Goal: Information Seeking & Learning: Check status

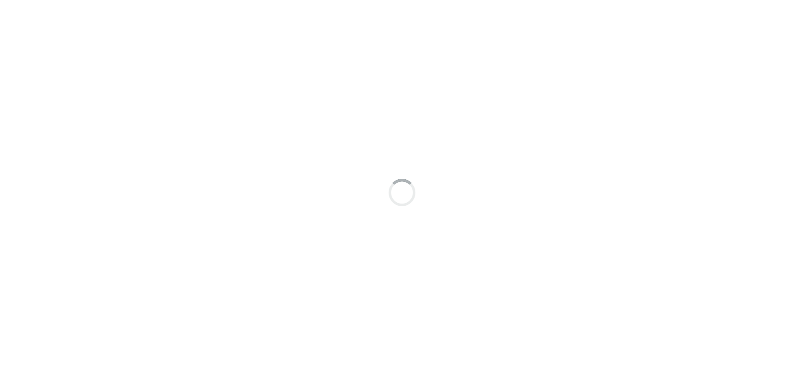
scroll to position [6, 0]
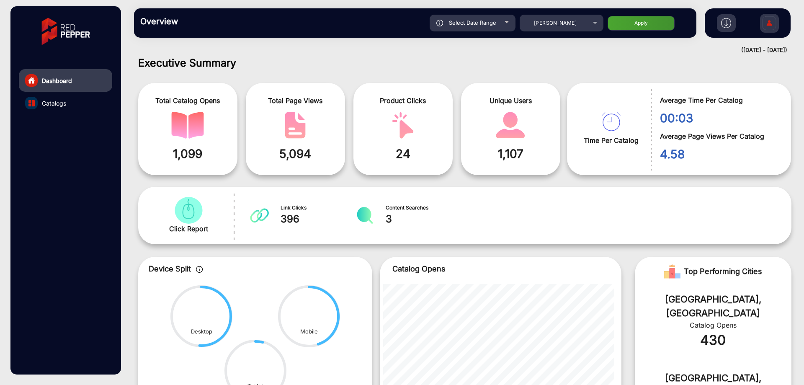
click at [489, 22] on span "Select Date Range" at bounding box center [472, 22] width 47 height 7
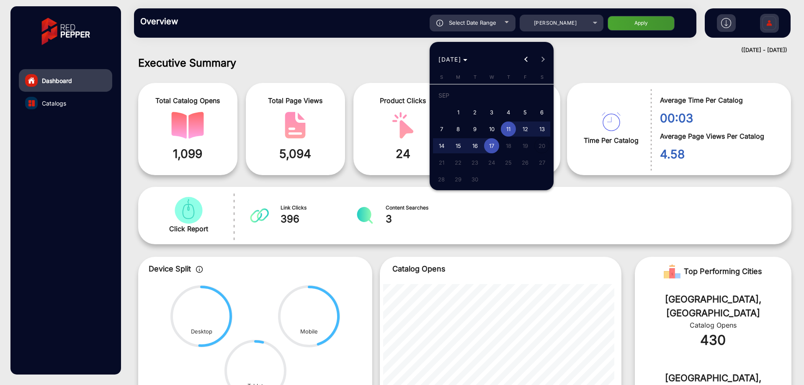
click at [453, 117] on span "1" at bounding box center [458, 112] width 15 height 15
type input "9/1/2025"
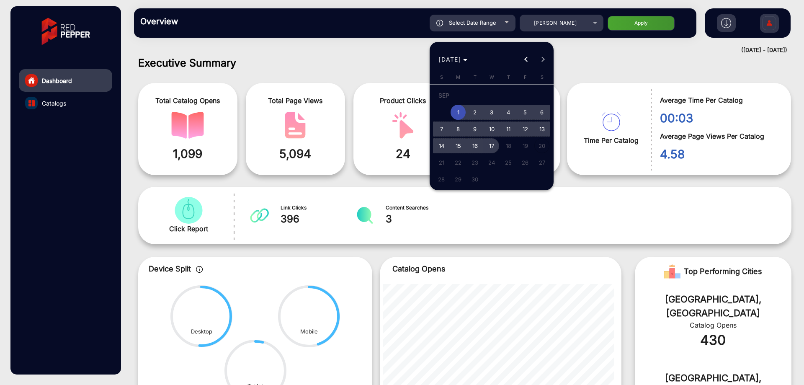
click at [489, 145] on span "17" at bounding box center [491, 145] width 15 height 15
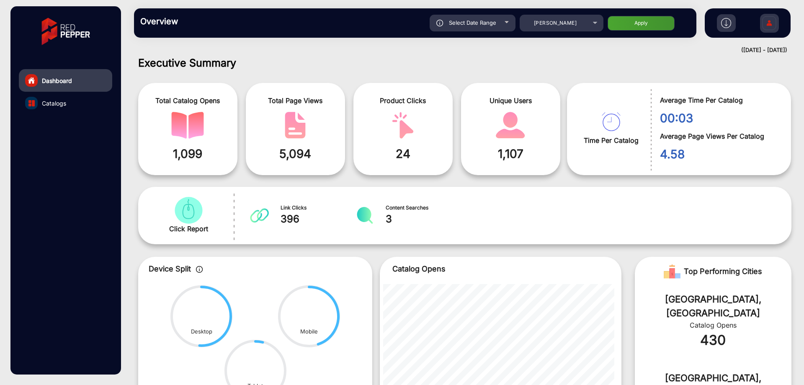
type input "9/17/2025"
click at [556, 30] on mat-select "Harris Scarfe" at bounding box center [562, 23] width 84 height 17
click at [558, 26] on span "Harris Scarfe" at bounding box center [555, 23] width 43 height 6
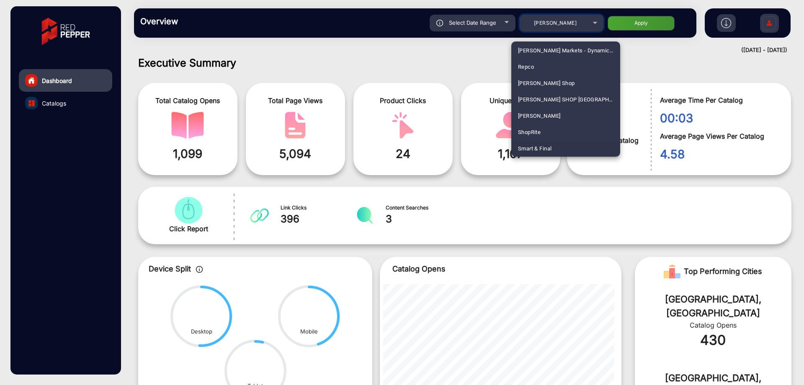
scroll to position [2110, 0]
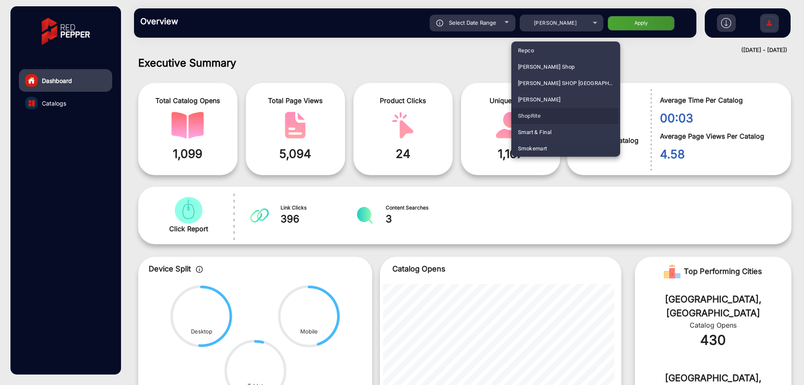
click at [549, 116] on mat-option "ShopRite" at bounding box center [565, 116] width 109 height 16
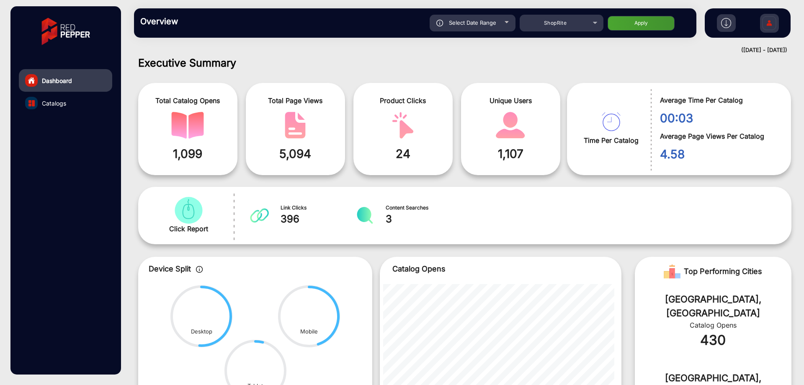
click at [631, 18] on button "Apply" at bounding box center [641, 23] width 67 height 15
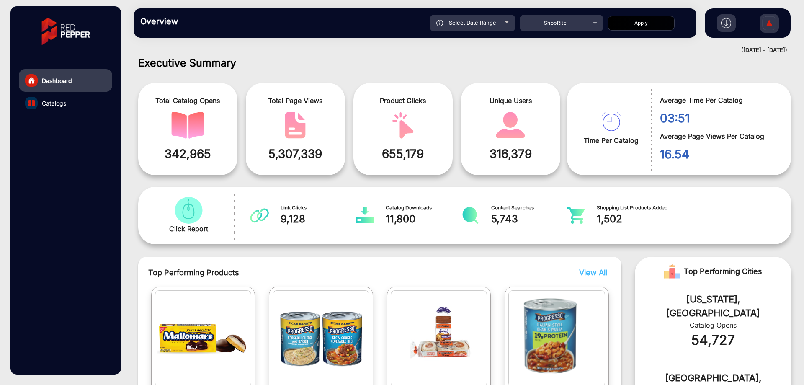
click at [70, 96] on link "Catalogs" at bounding box center [65, 103] width 93 height 23
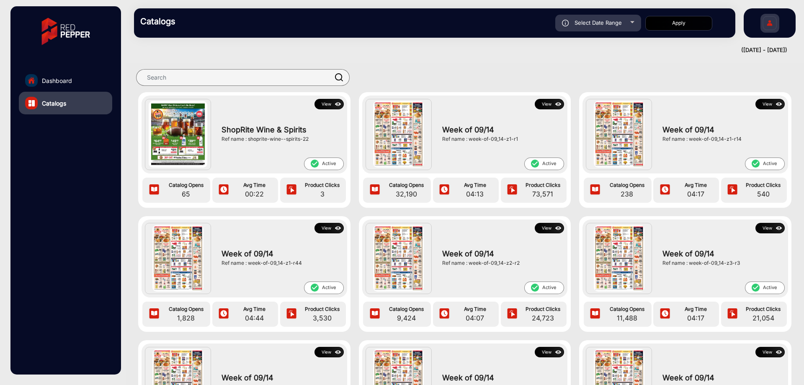
click at [544, 101] on button "View" at bounding box center [549, 104] width 29 height 10
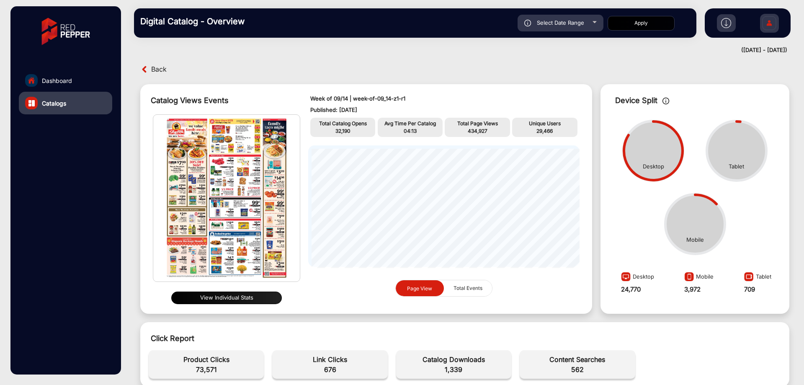
click at [548, 26] on div "Select Date Range" at bounding box center [561, 23] width 86 height 17
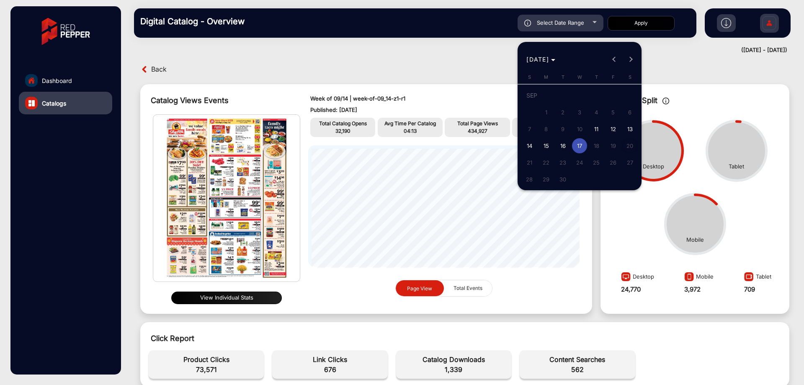
click at [418, 63] on div at bounding box center [402, 192] width 804 height 385
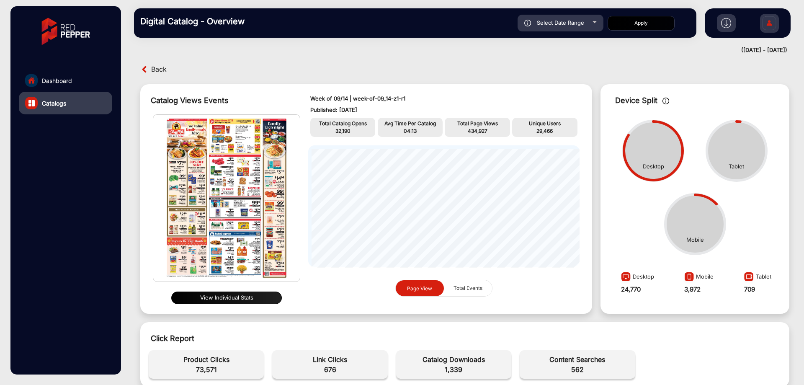
click at [564, 20] on span "Select Date Range" at bounding box center [560, 22] width 47 height 7
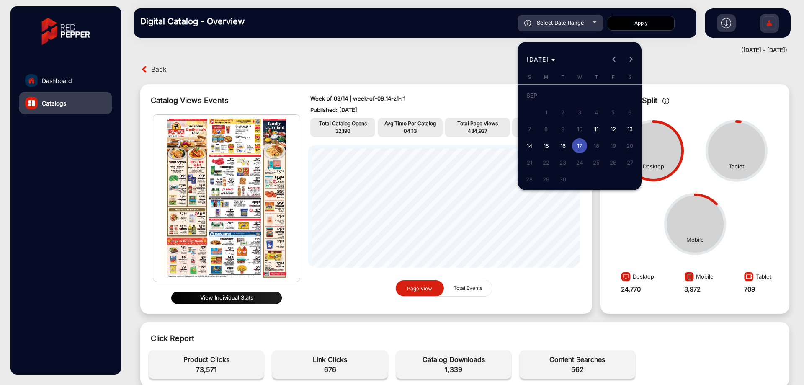
drag, startPoint x: 468, startPoint y: 62, endPoint x: 467, endPoint y: 67, distance: 5.6
click at [468, 64] on div at bounding box center [402, 192] width 804 height 385
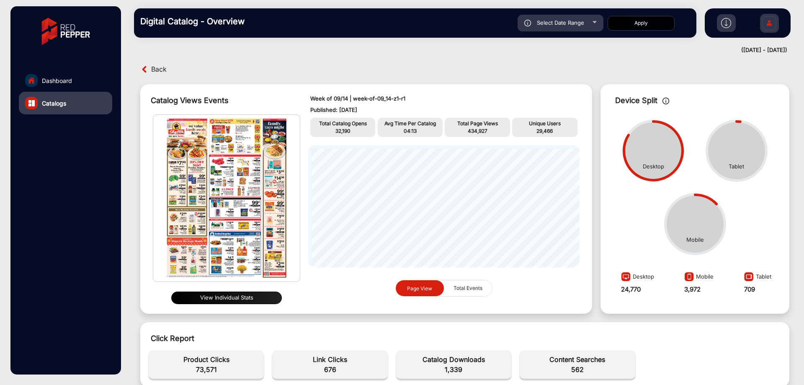
click at [71, 75] on link "Dashboard" at bounding box center [65, 80] width 93 height 23
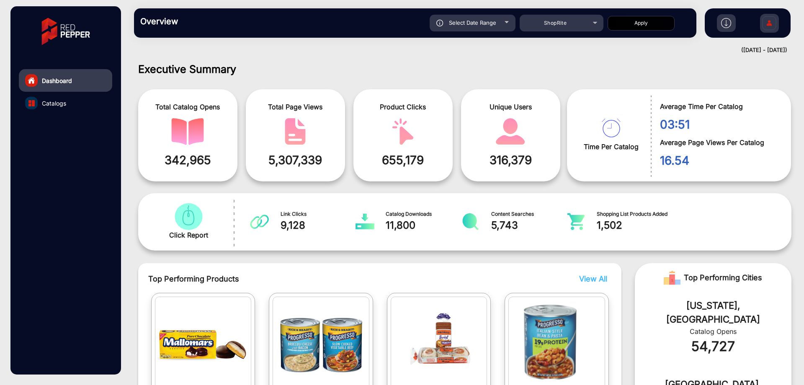
scroll to position [6, 0]
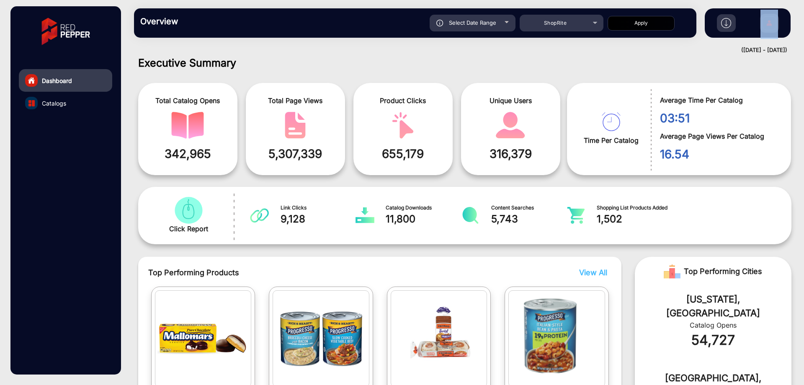
drag, startPoint x: 710, startPoint y: 47, endPoint x: 793, endPoint y: 49, distance: 82.1
click at [793, 49] on mat-drawer-content "Overview Reports Understand what makes your customers tick and learn how they a…" at bounding box center [465, 192] width 679 height 385
click at [682, 67] on h1 "Executive Summary" at bounding box center [464, 63] width 653 height 13
drag, startPoint x: 709, startPoint y: 48, endPoint x: 793, endPoint y: 54, distance: 84.4
click at [793, 54] on mat-drawer-content "Overview Reports Understand what makes your customers tick and learn how they a…" at bounding box center [465, 192] width 679 height 385
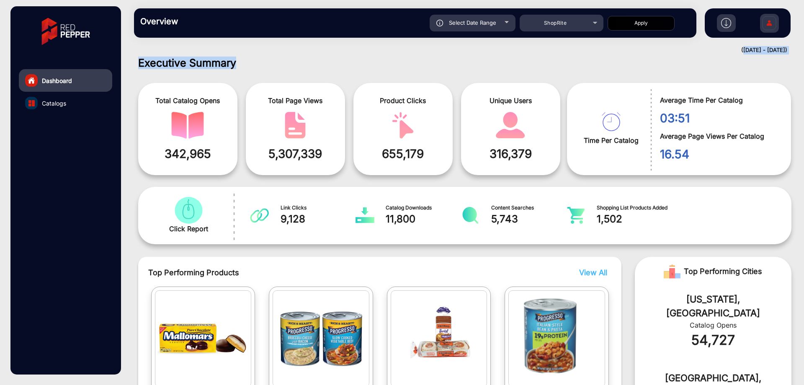
click at [668, 55] on mat-drawer-content "Overview Reports Understand what makes your customers tick and learn how they a…" at bounding box center [465, 192] width 679 height 385
click at [501, 23] on div "Select Date Range" at bounding box center [473, 23] width 86 height 17
type input "9/1/2025"
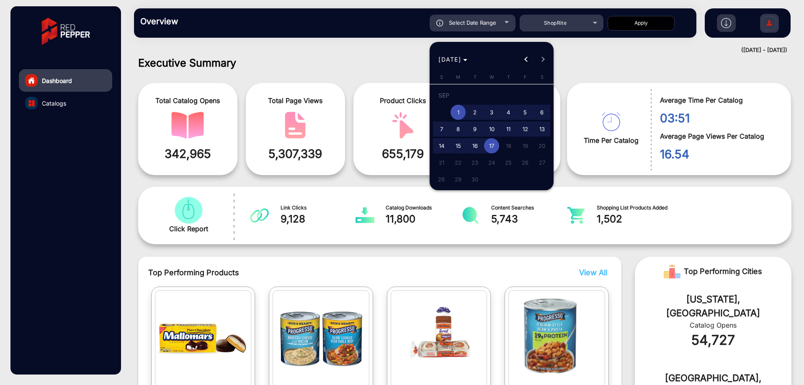
click at [455, 112] on span "1" at bounding box center [458, 112] width 15 height 15
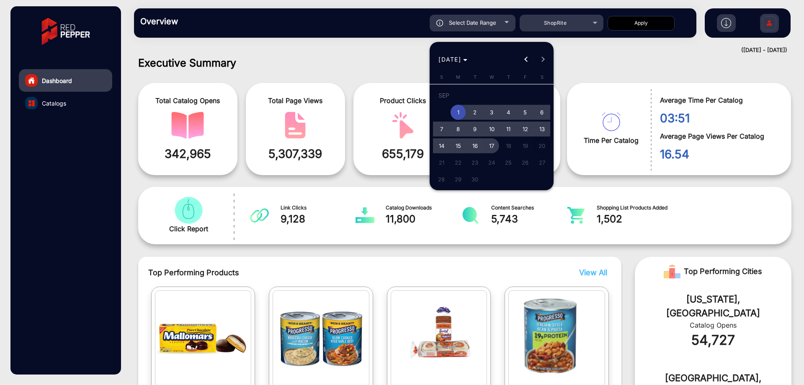
click at [491, 140] on span "17" at bounding box center [491, 145] width 15 height 15
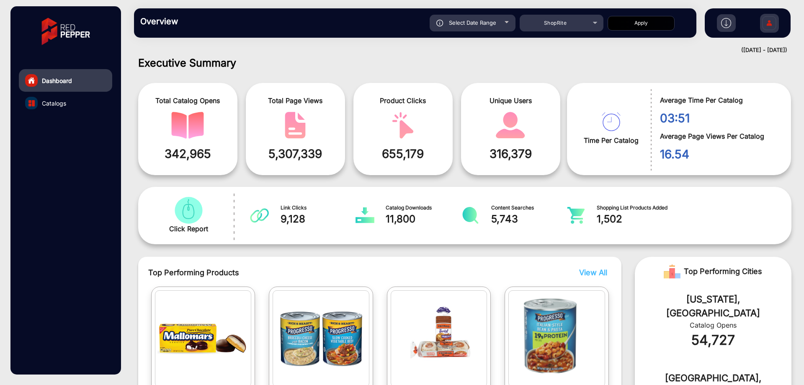
type input "9/17/2025"
click at [653, 18] on button "Apply" at bounding box center [641, 23] width 67 height 15
drag, startPoint x: 705, startPoint y: 53, endPoint x: 791, endPoint y: 53, distance: 86.3
click at [791, 53] on mat-drawer-content "Overview Reports Understand what makes your customers tick and learn how they a…" at bounding box center [465, 192] width 679 height 385
click at [547, 80] on div "Total Catalog Opens 342,965 Total Page Views 5,307,339 Product Clicks 655,179 U…" at bounding box center [352, 129] width 429 height 101
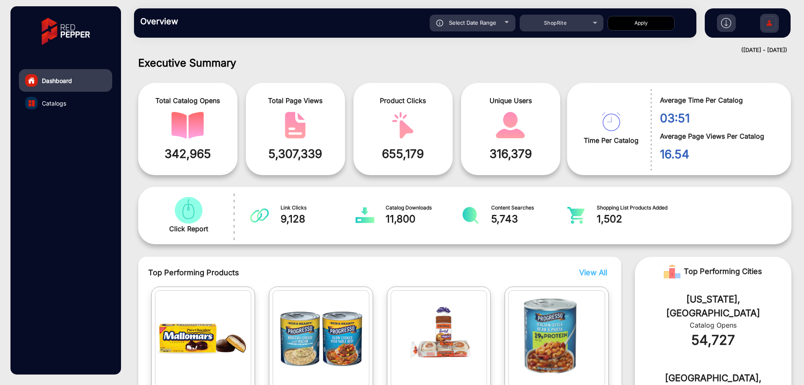
click at [70, 103] on link "Catalogs" at bounding box center [65, 103] width 93 height 23
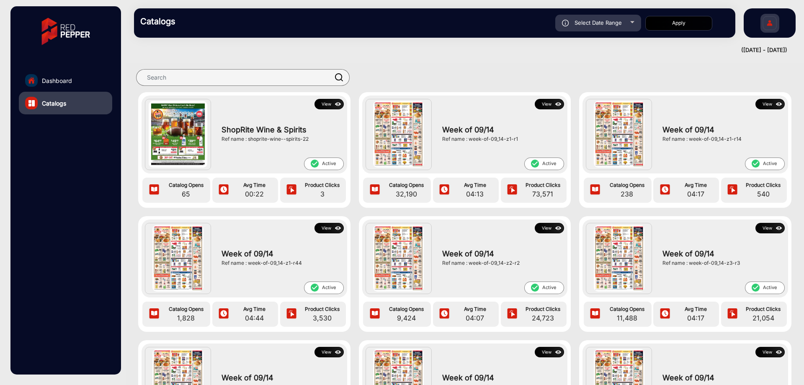
click at [554, 106] on img at bounding box center [559, 104] width 10 height 9
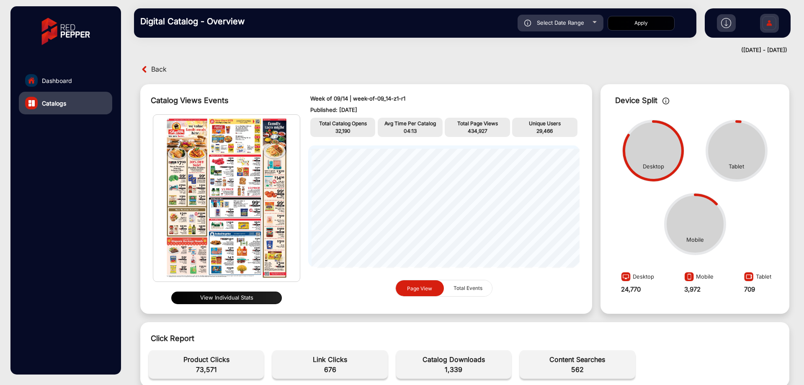
drag, startPoint x: 363, startPoint y: 111, endPoint x: 340, endPoint y: 111, distance: 23.5
click at [340, 111] on p "Published: [DATE]" at bounding box center [443, 110] width 267 height 8
drag, startPoint x: 397, startPoint y: 65, endPoint x: 432, endPoint y: 57, distance: 35.7
click at [398, 64] on div "Back" at bounding box center [301, 69] width 327 height 13
click at [567, 28] on div "Select Date Range" at bounding box center [561, 23] width 86 height 17
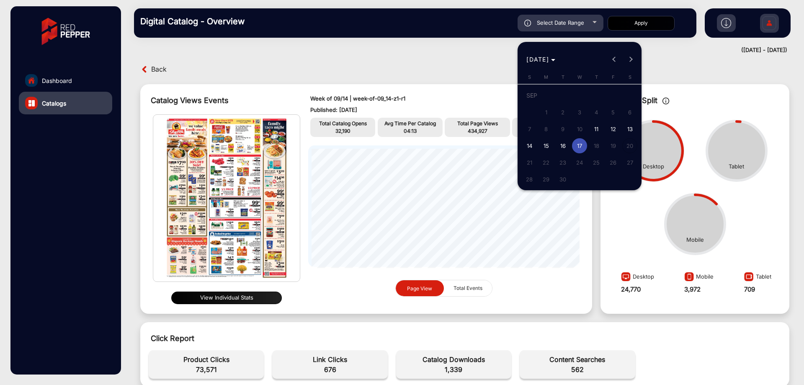
click at [376, 92] on div at bounding box center [402, 192] width 804 height 385
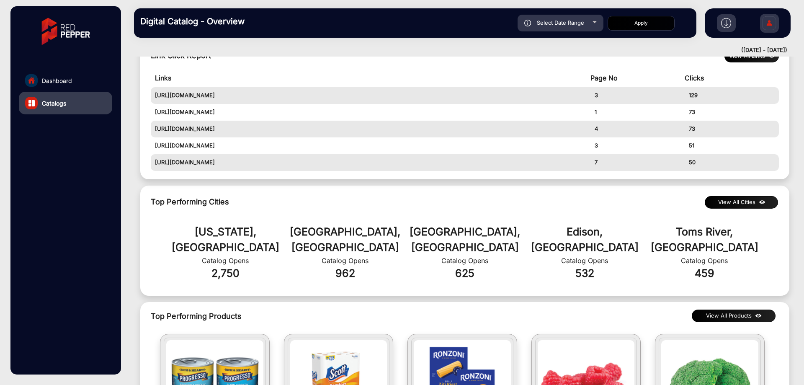
scroll to position [293, 0]
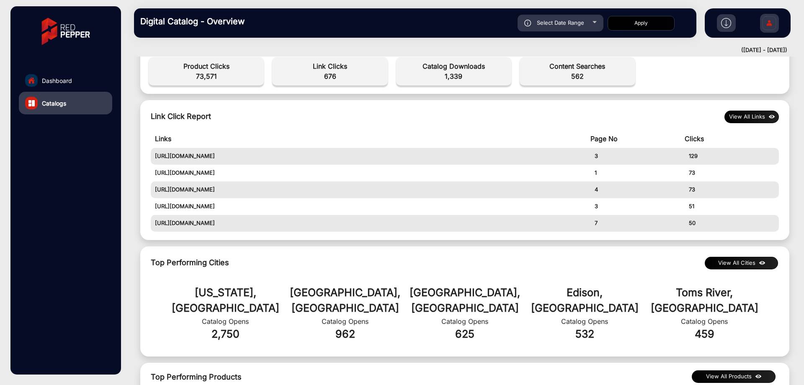
click at [759, 103] on div "Link Click Report View All Links Links Page No Clicks https://www.shoprite.com/…" at bounding box center [464, 170] width 649 height 140
click at [760, 109] on div "Link Click Report View All Links Links Page No Clicks https://www.shoprite.com/…" at bounding box center [464, 170] width 649 height 140
click at [760, 115] on button "View All Links" at bounding box center [752, 117] width 54 height 13
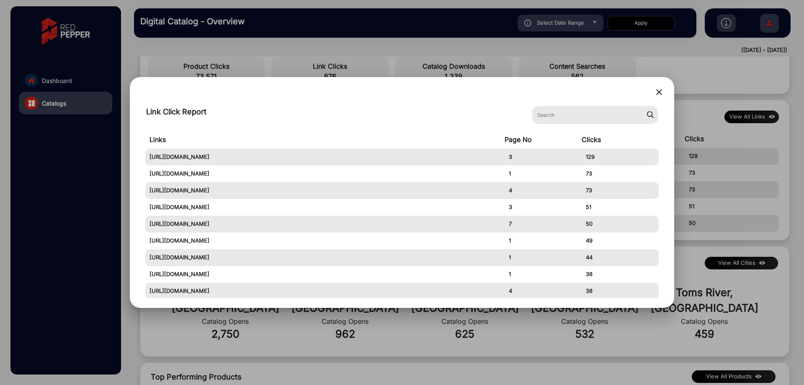
click at [654, 95] on div "close" at bounding box center [402, 93] width 524 height 13
